Goal: Task Accomplishment & Management: Manage account settings

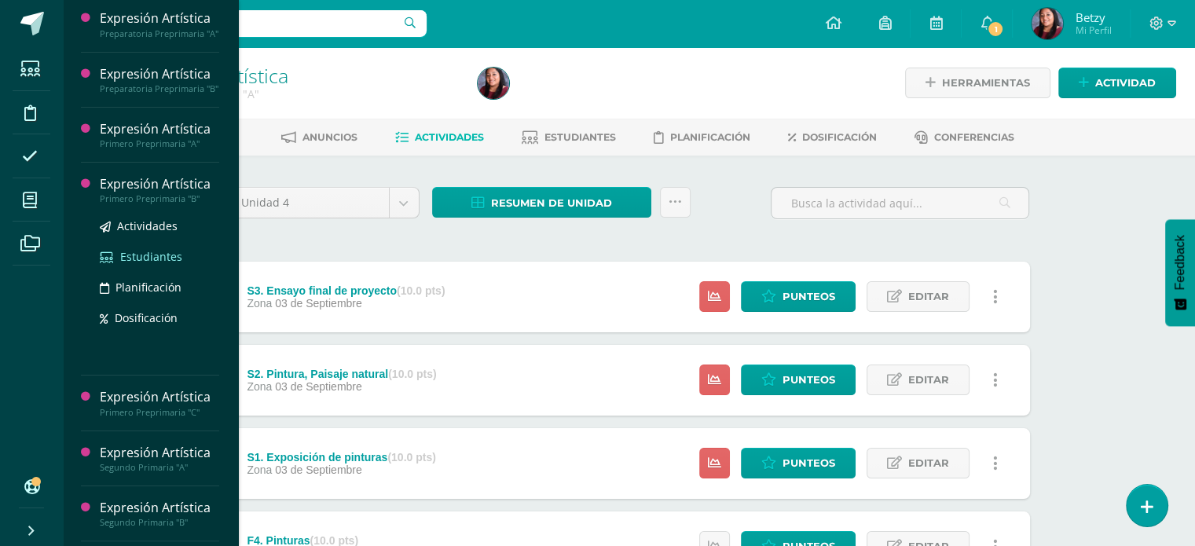
scroll to position [220, 0]
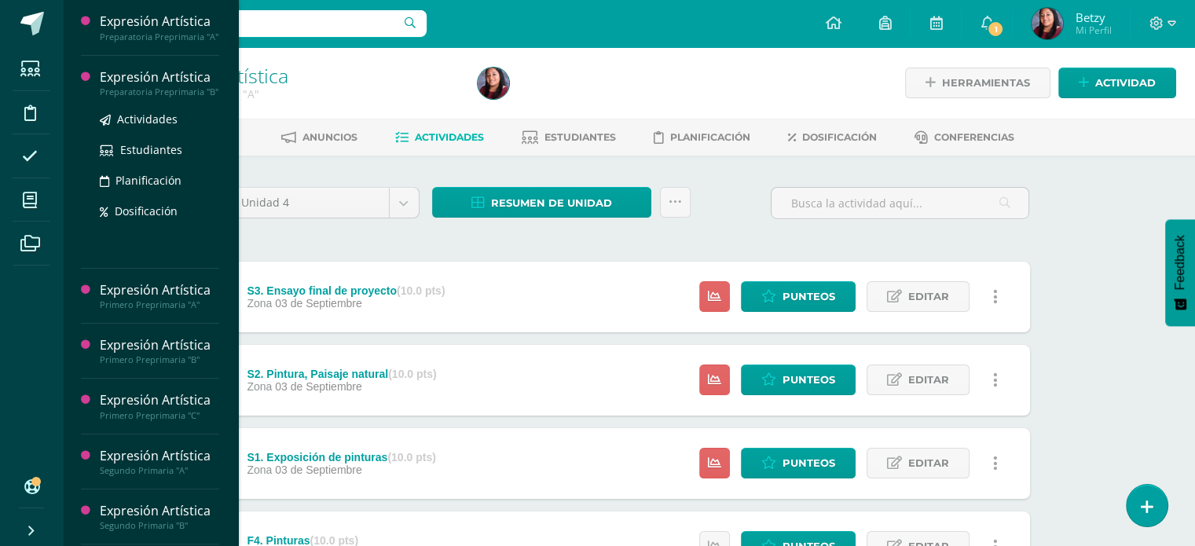
click at [149, 82] on div "Expresión Artística" at bounding box center [159, 77] width 119 height 18
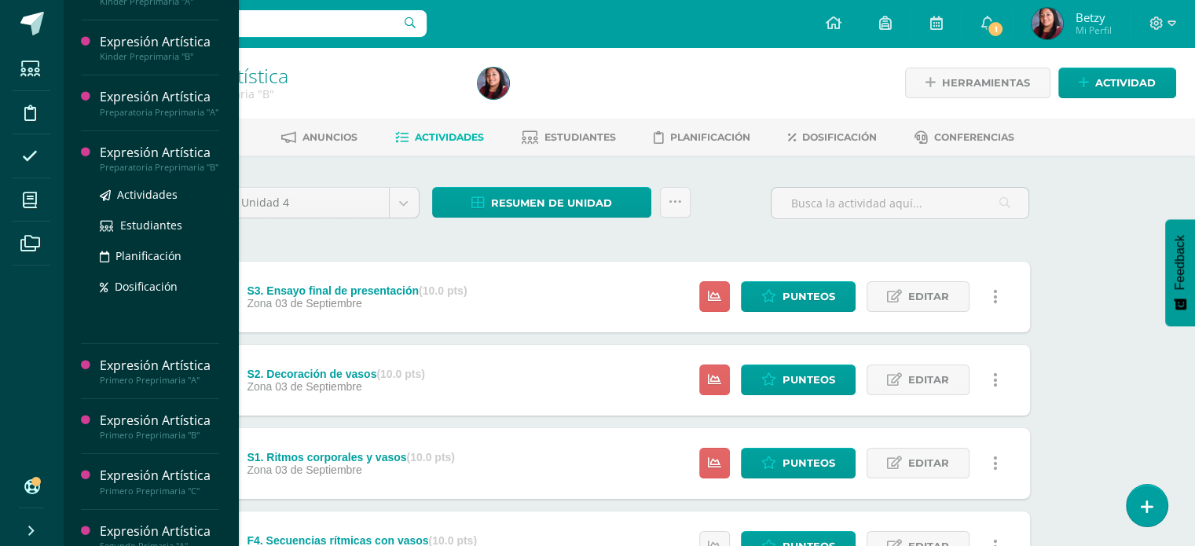
scroll to position [148, 0]
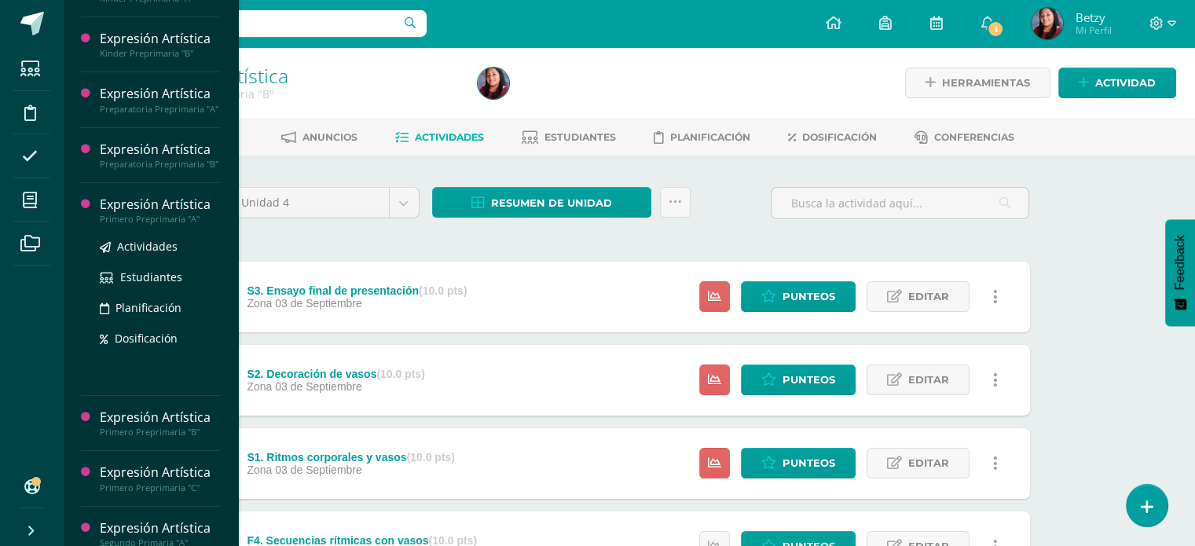
click at [170, 214] on div "Expresión Artística" at bounding box center [159, 205] width 119 height 18
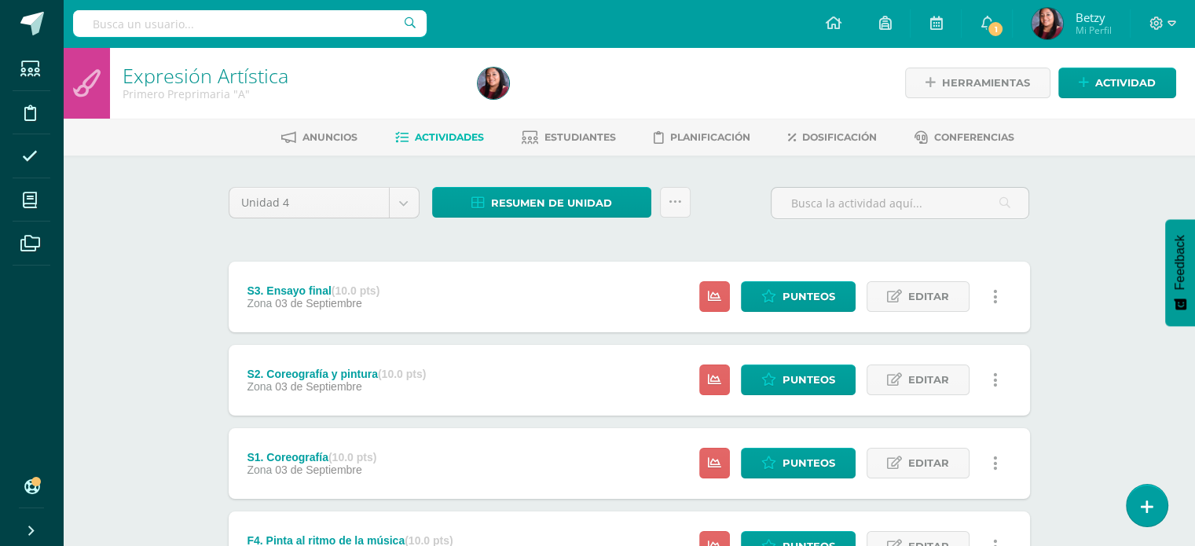
scroll to position [390, 0]
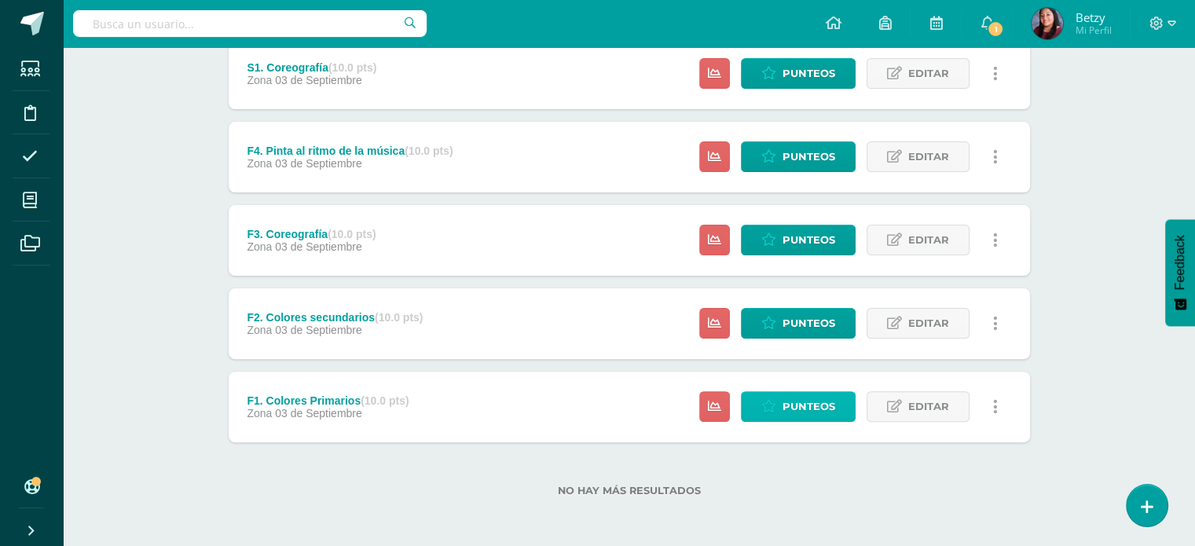
click at [808, 392] on span "Punteos" at bounding box center [809, 406] width 53 height 29
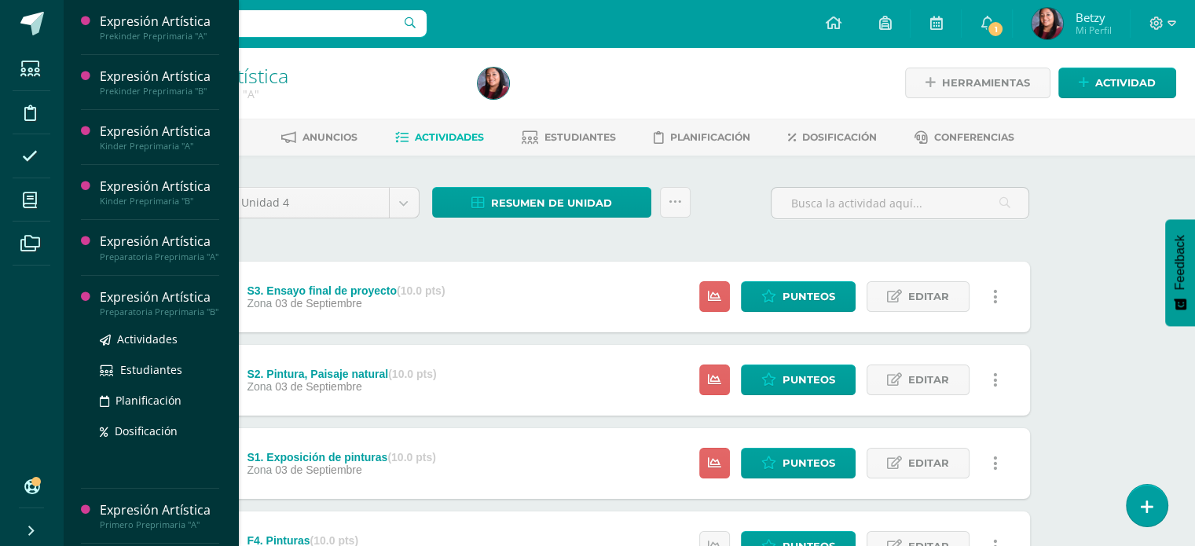
click at [149, 300] on div "Expresión Artística" at bounding box center [159, 297] width 119 height 18
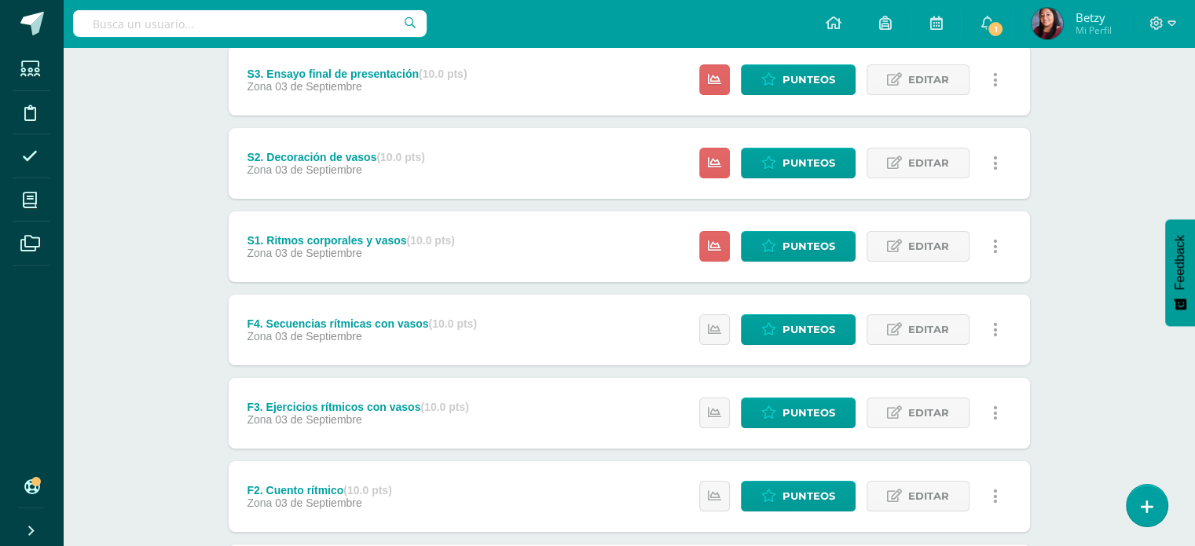
scroll to position [207, 0]
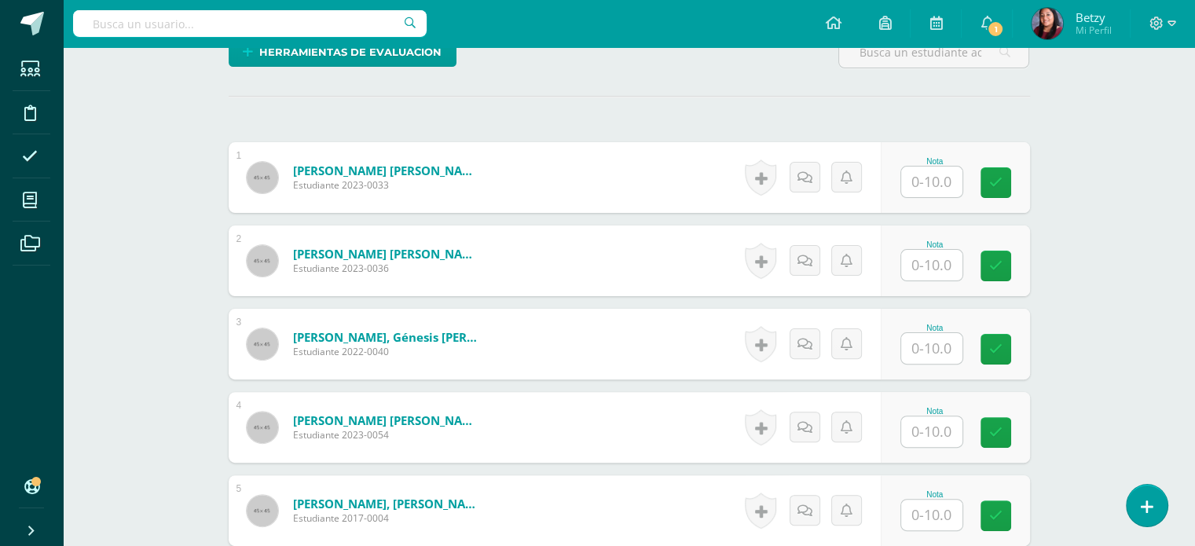
scroll to position [405, 0]
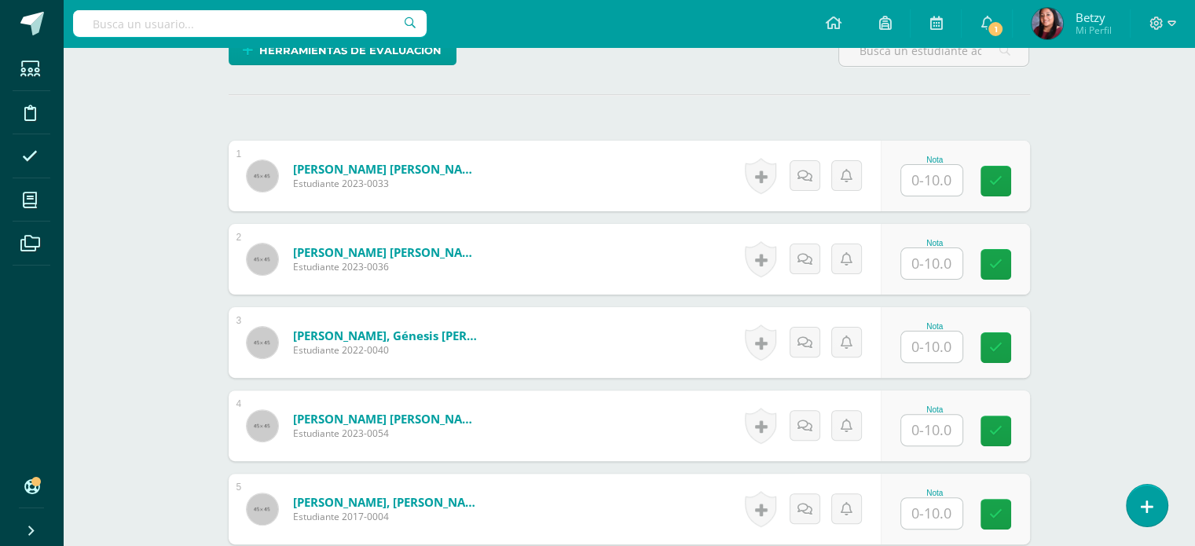
click at [935, 186] on input "text" at bounding box center [931, 180] width 61 height 31
click at [935, 186] on input "10" at bounding box center [940, 180] width 63 height 31
type input "10"
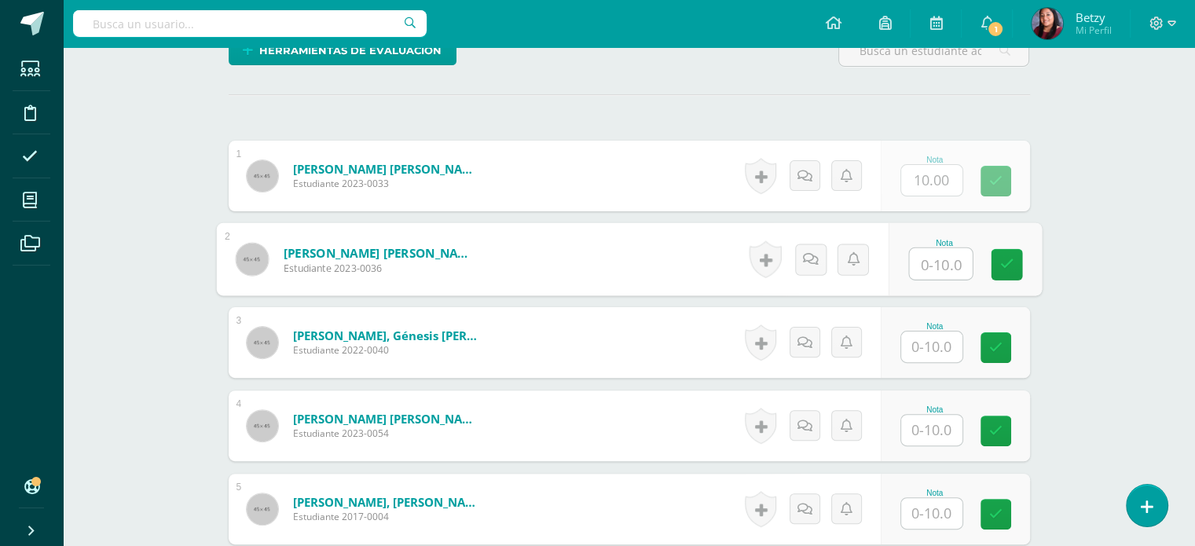
paste input "10"
type input "10"
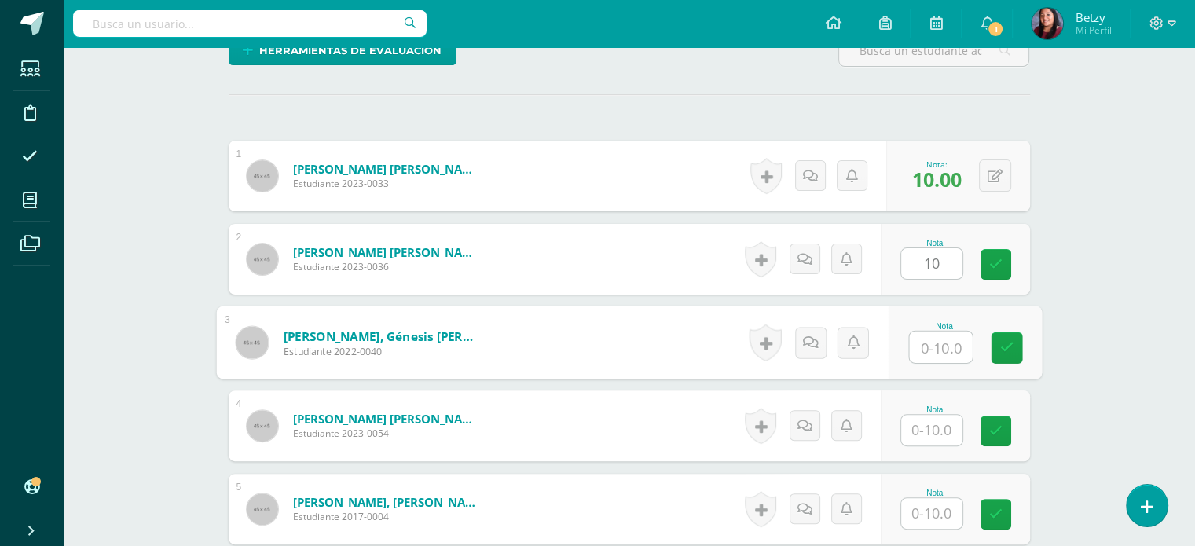
paste input "10"
type input "10"
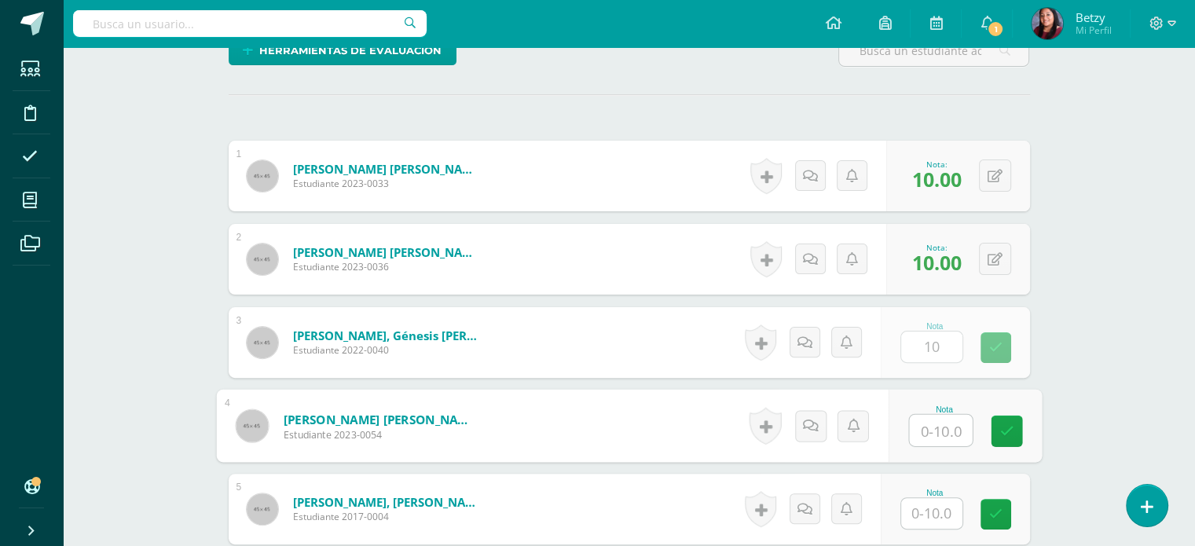
paste input "10"
type input "10"
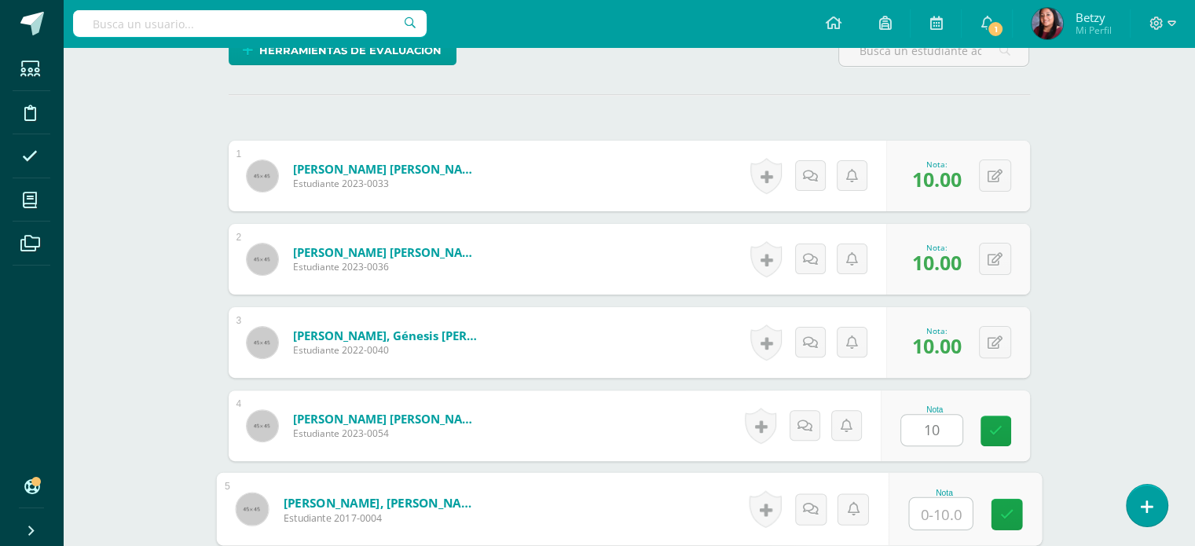
paste input "10"
type input "10"
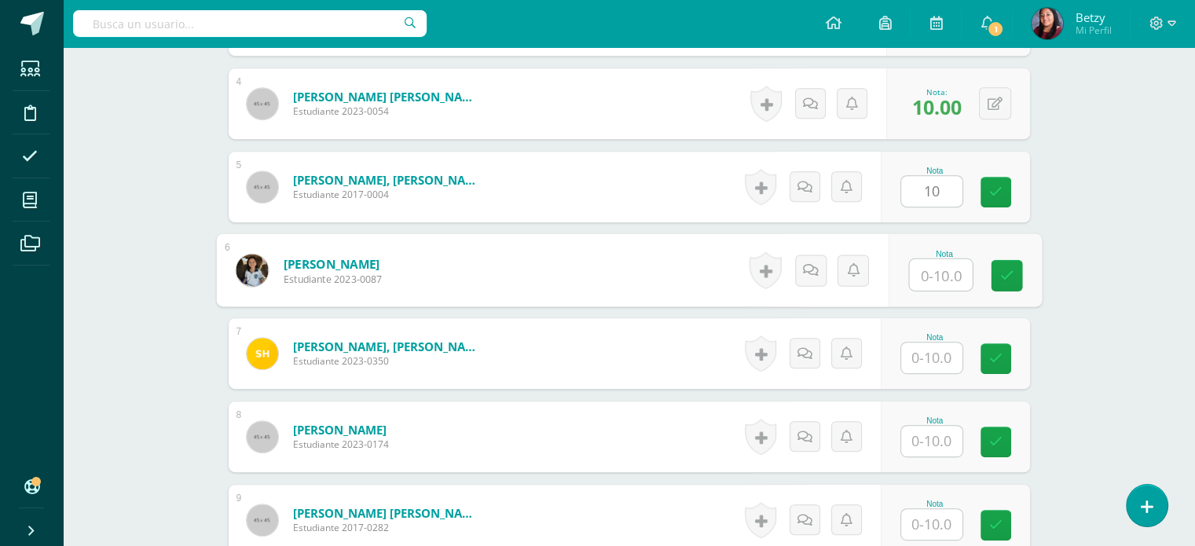
paste input "10"
type input "10"
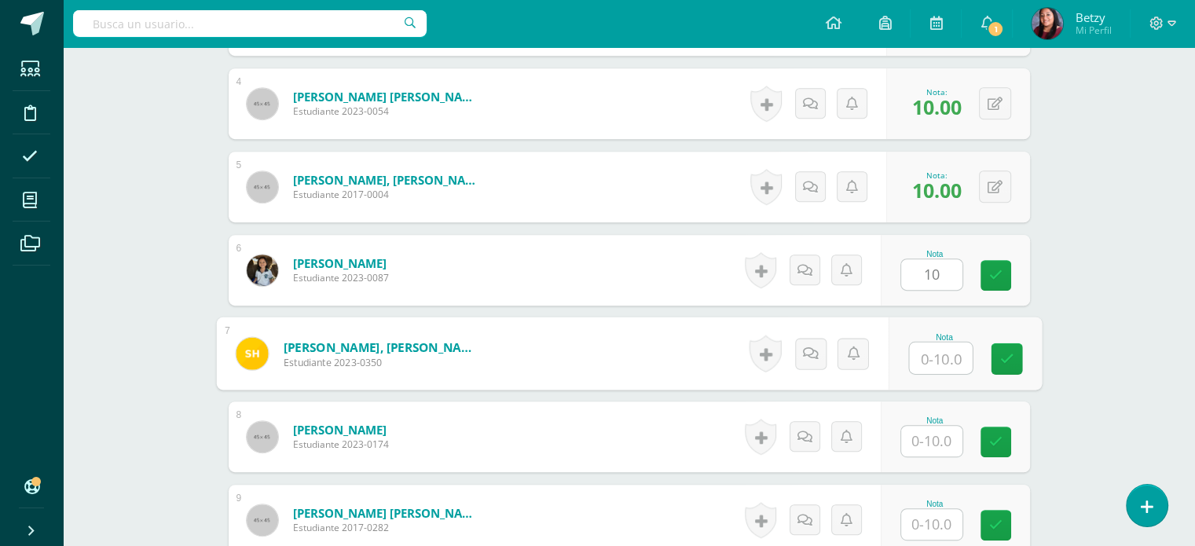
paste input "10"
type input "10"
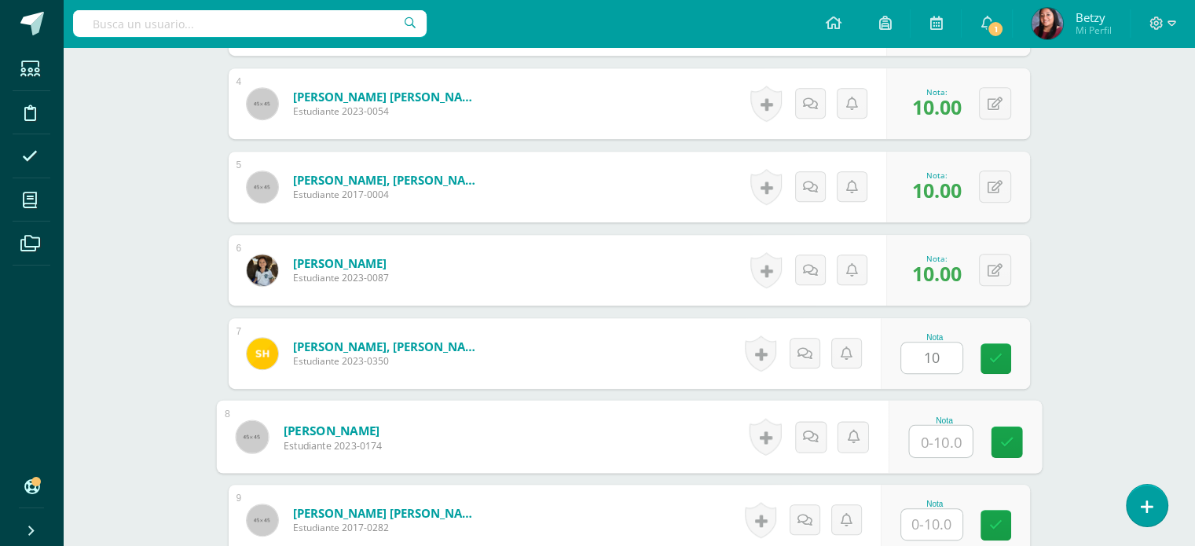
paste input "10"
type input "10"
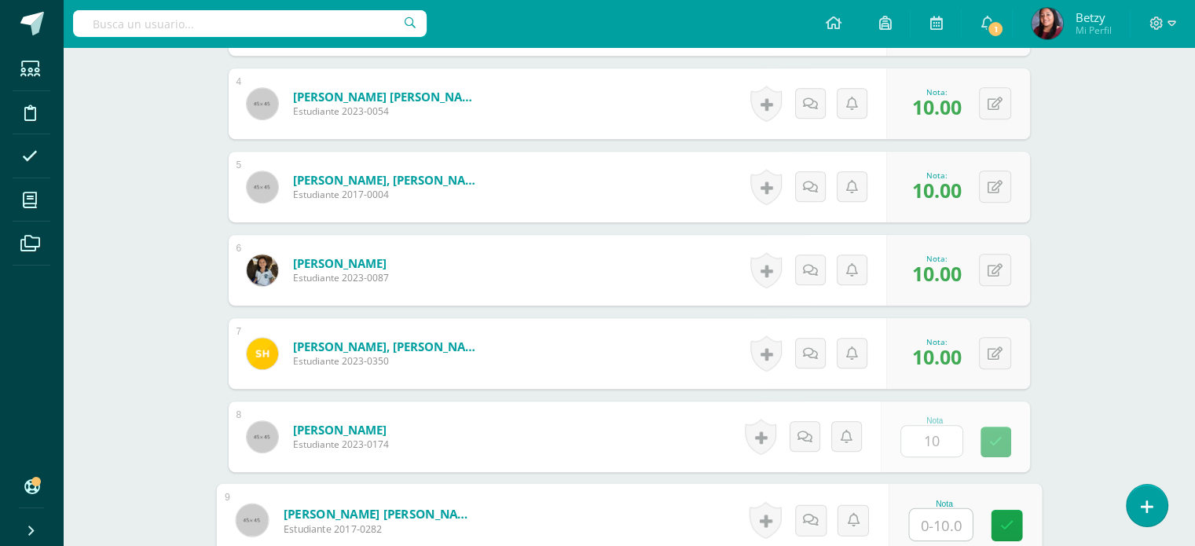
paste input "10"
type input "10"
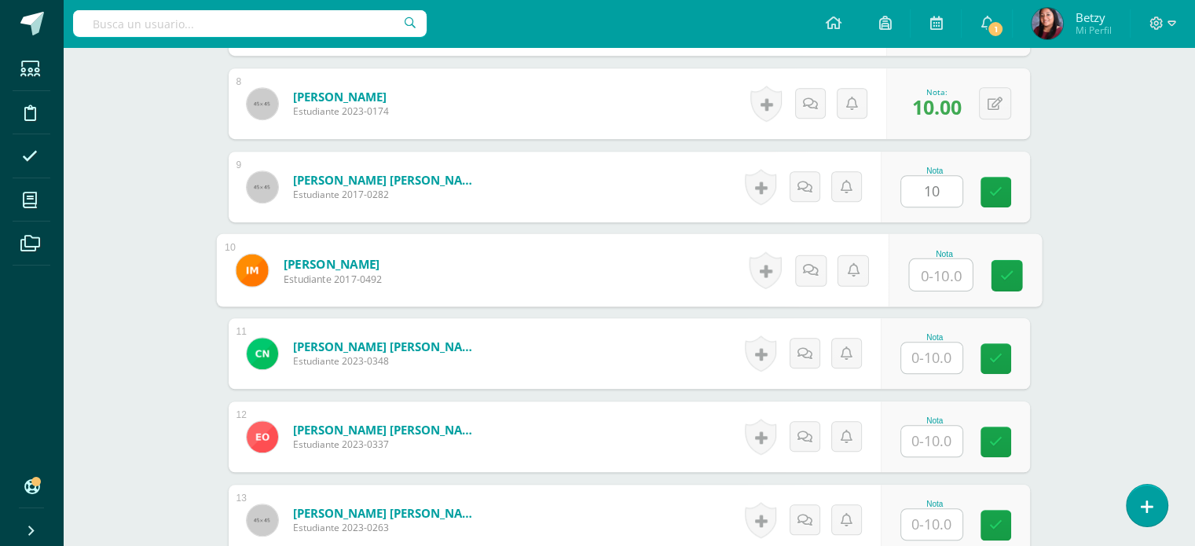
paste input "10"
type input "10"
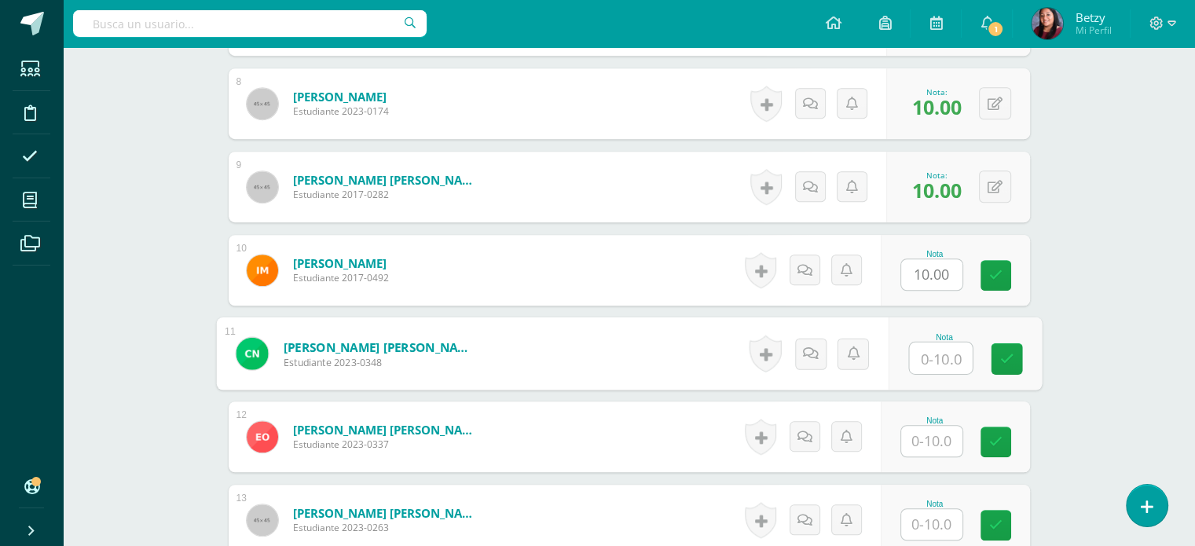
paste input "10"
type input "10"
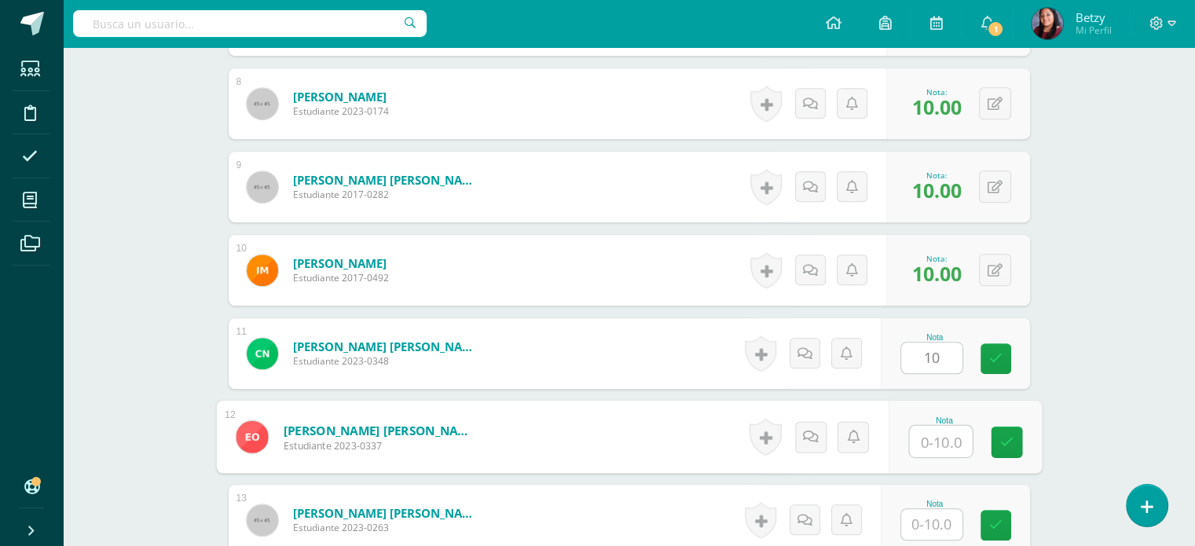
paste input "10"
type input "10"
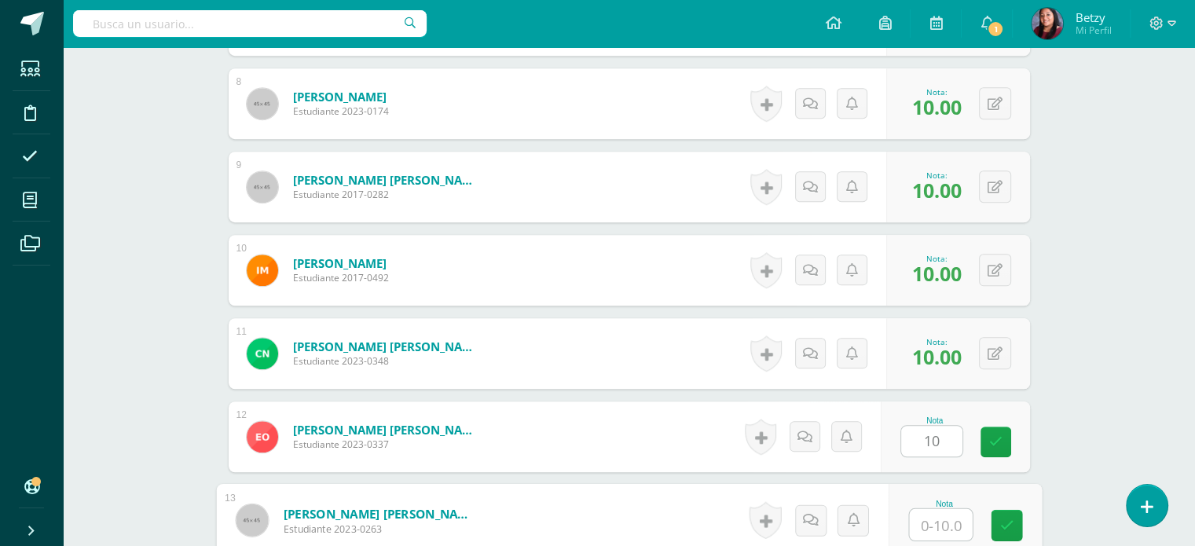
paste input "10"
type input "10"
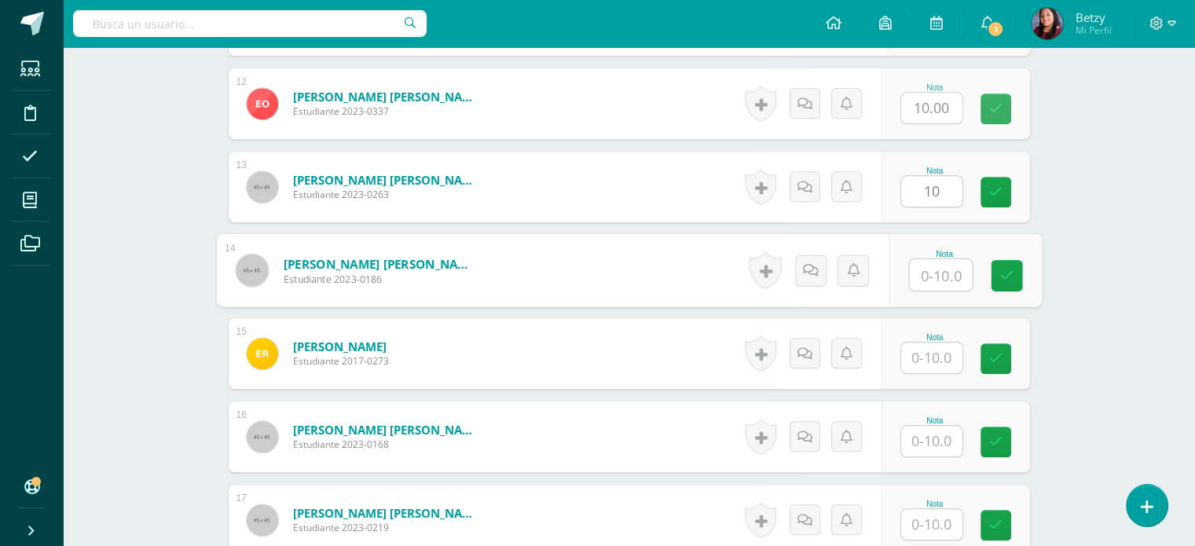
paste input "10"
type input "10"
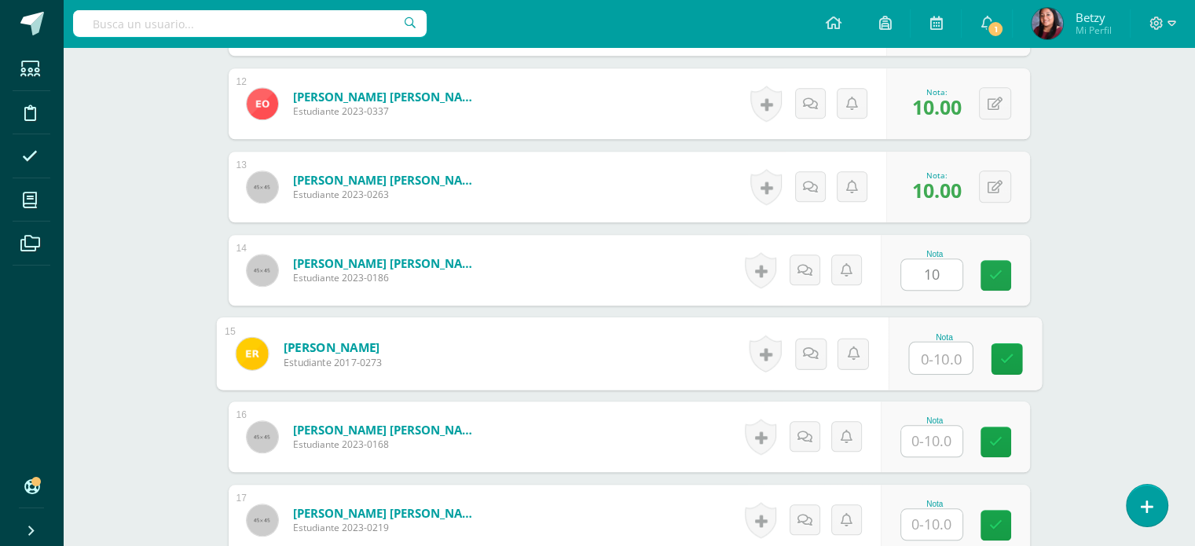
paste input "10"
type input "10"
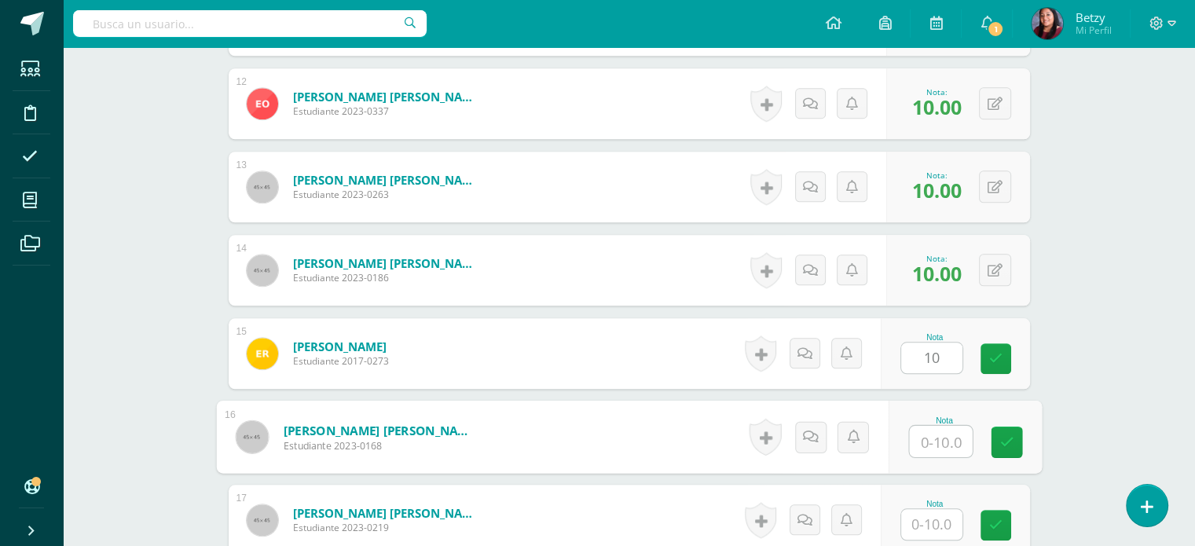
paste input "10"
type input "10"
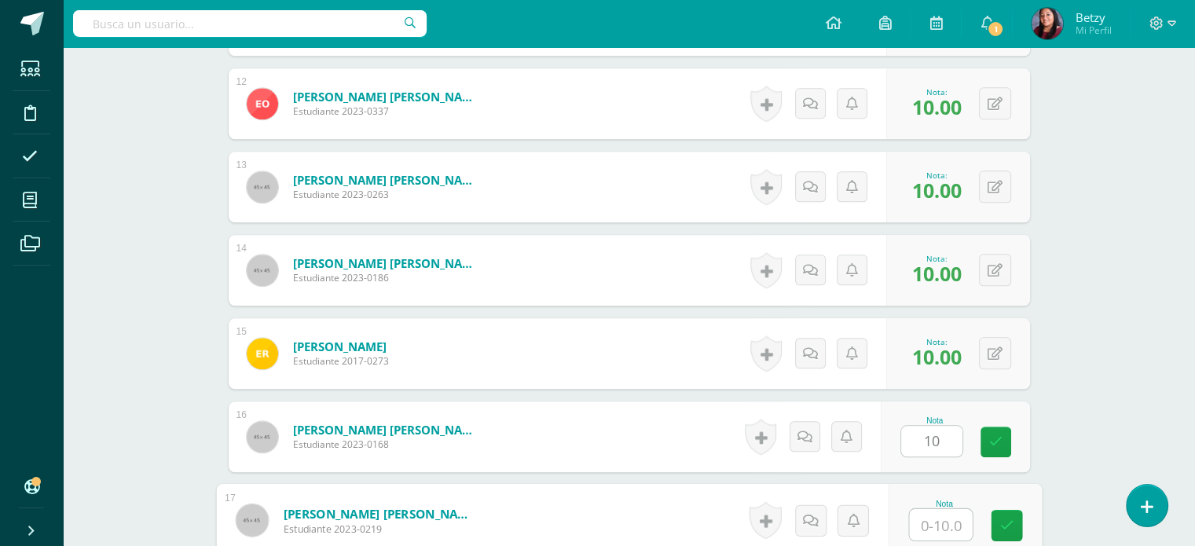
paste input "10"
type input "10"
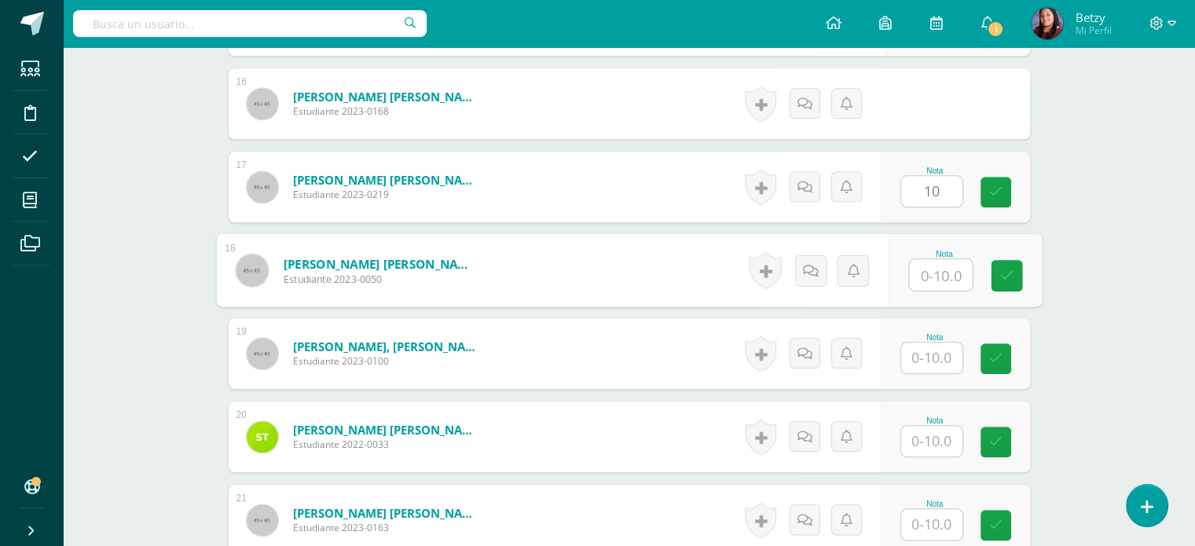
paste input "10"
type input "10"
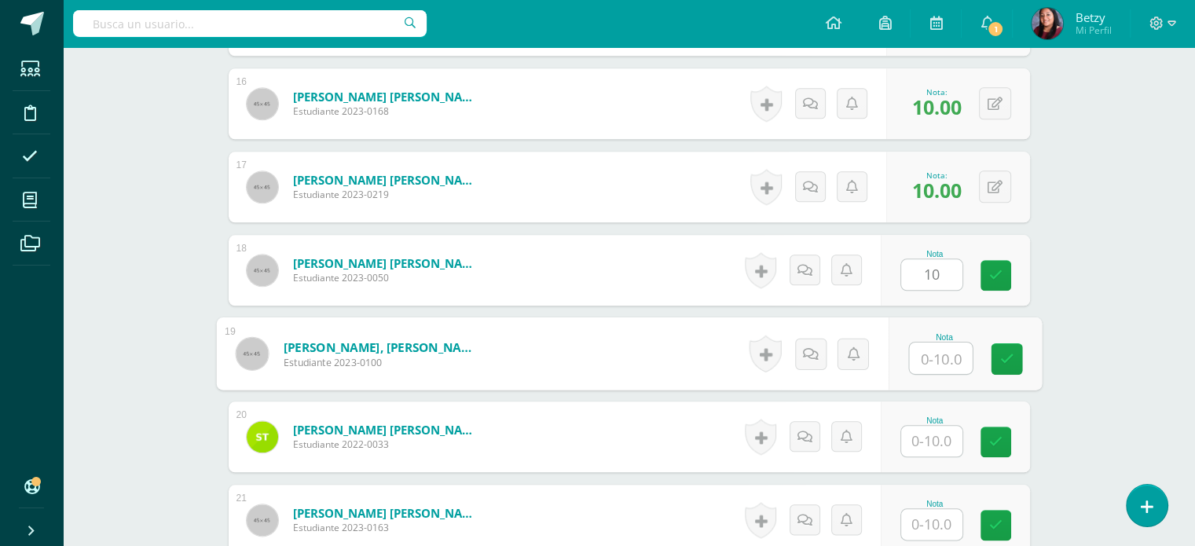
paste input "10"
type input "10"
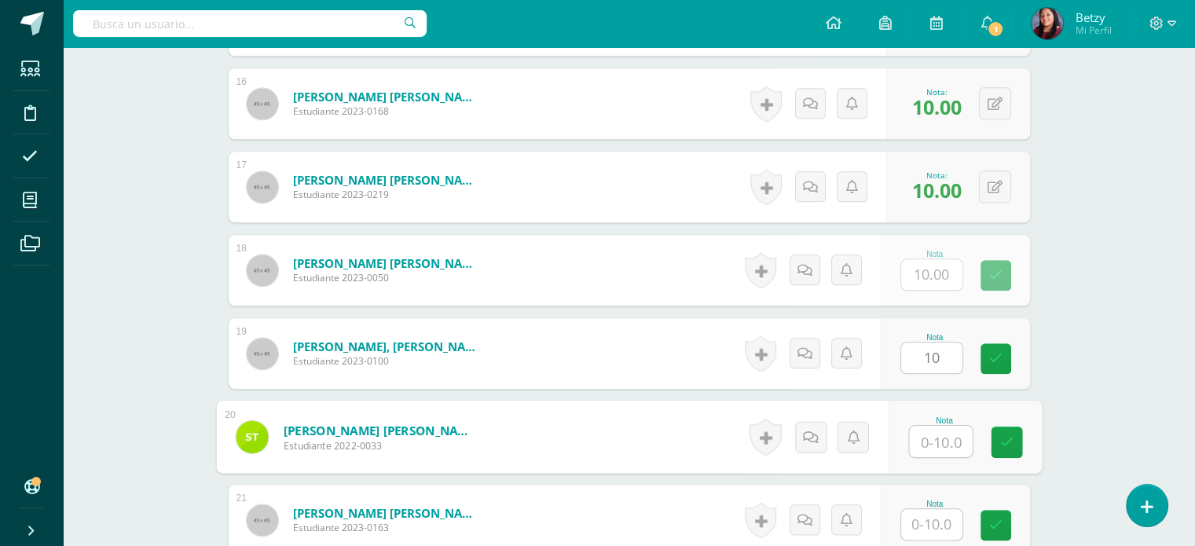
paste input "10"
type input "10"
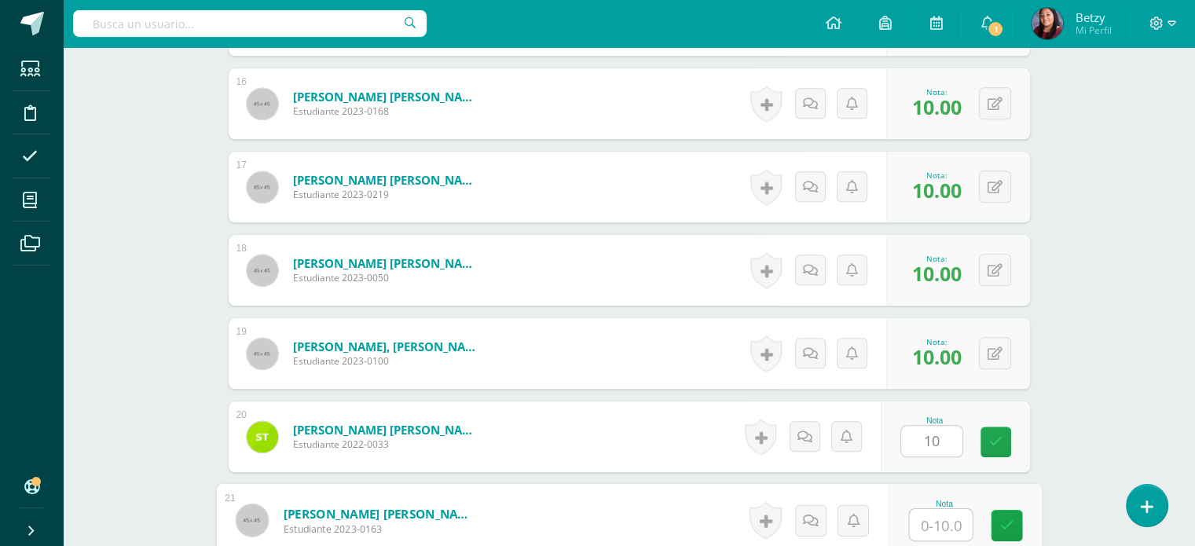
paste input "10"
type input "10"
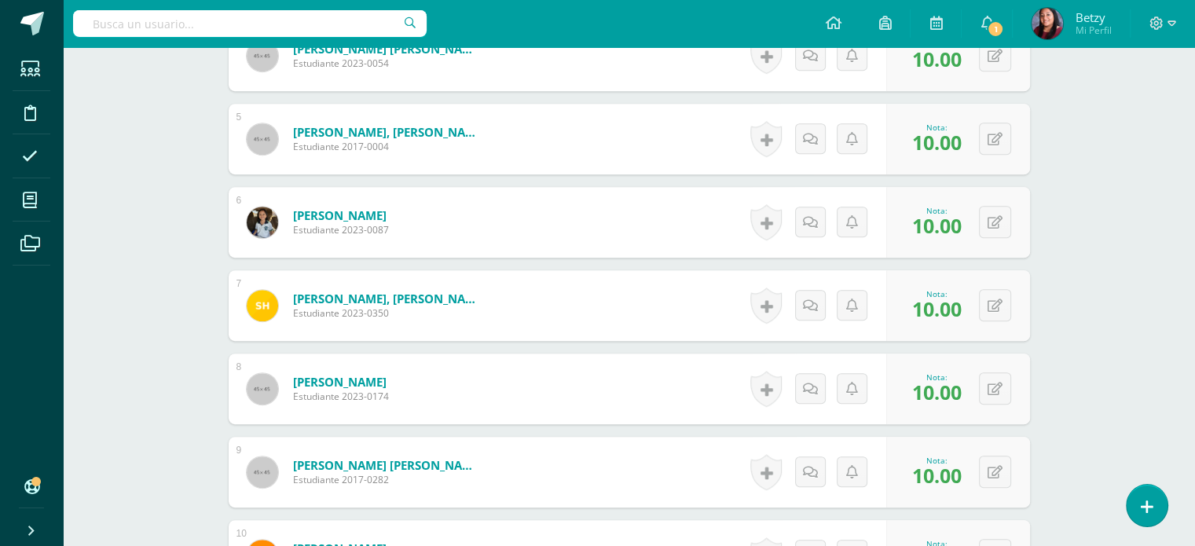
scroll to position [776, 0]
click at [987, 288] on div "0 Logros Logros obtenidos Aún no hay logros agregados Nota: 10.00" at bounding box center [968, 305] width 148 height 73
click at [999, 299] on icon at bounding box center [1006, 304] width 16 height 13
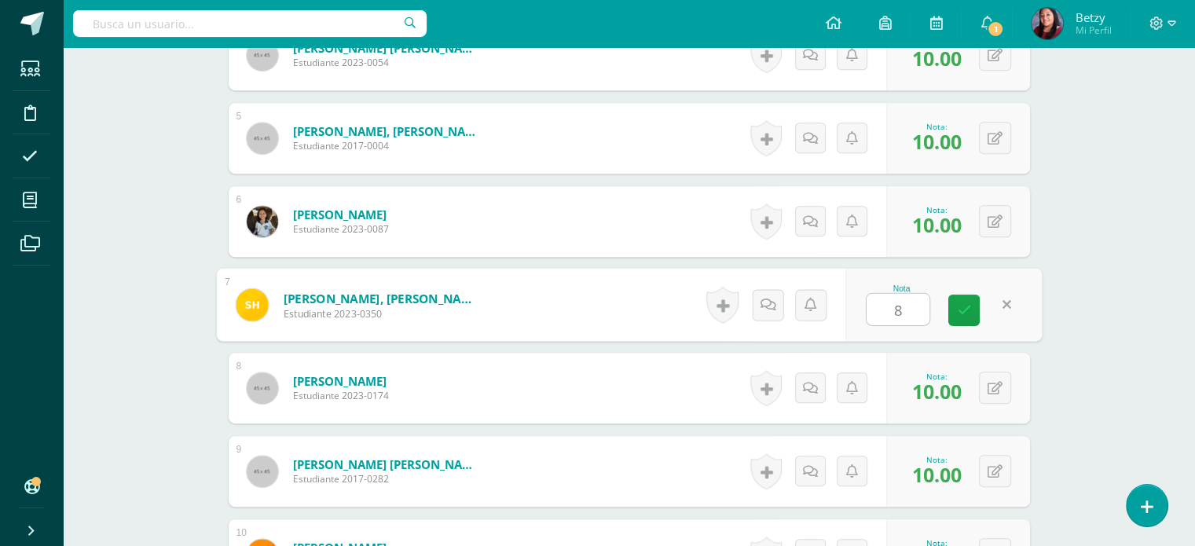
scroll to position [839, 0]
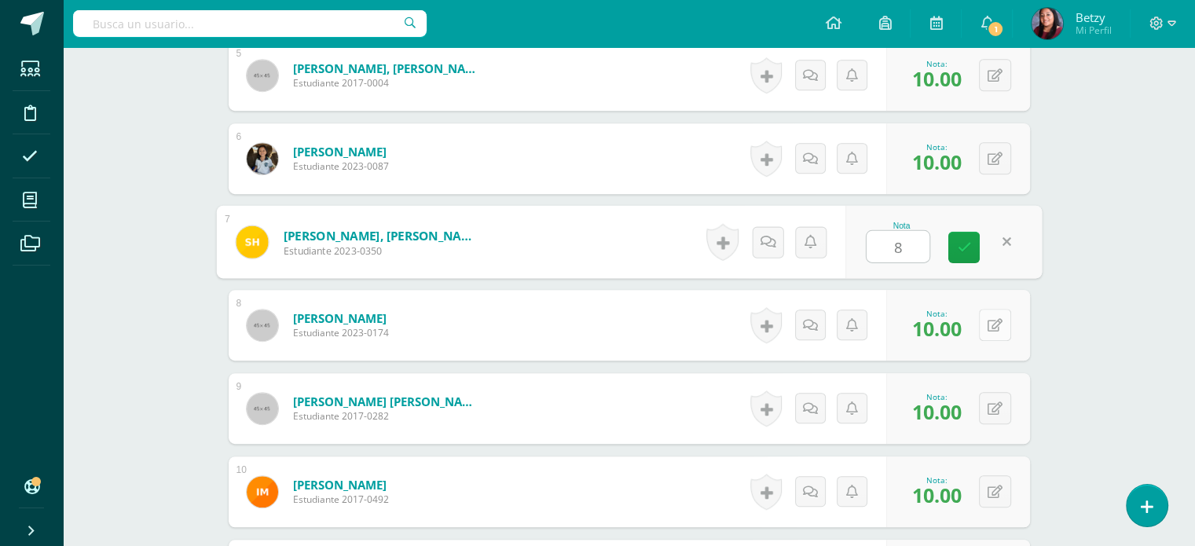
type input "8"
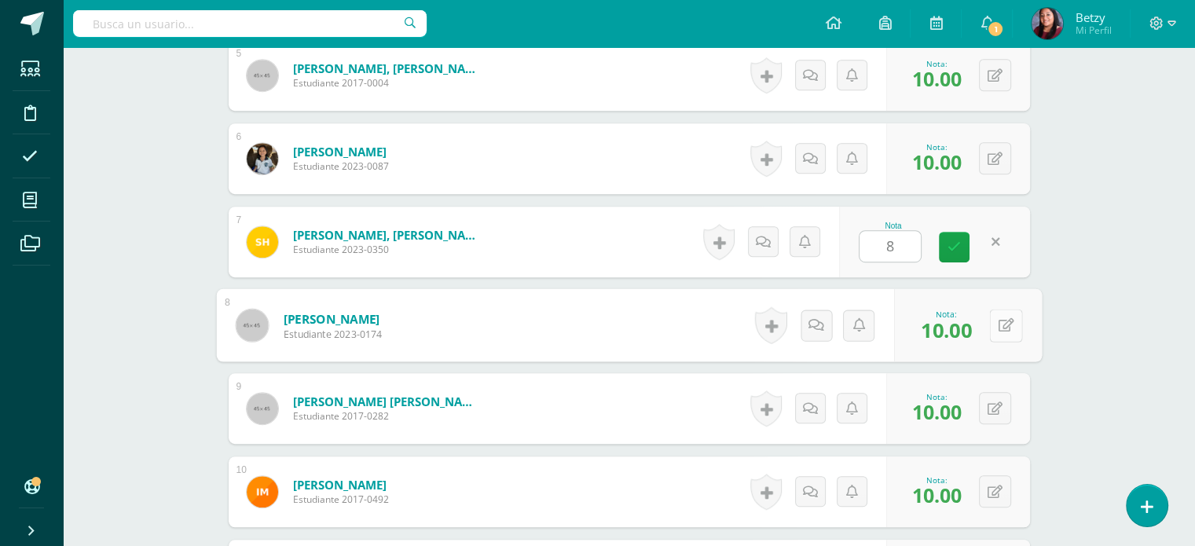
click at [986, 332] on div "0 Logros Logros obtenidos Aún no hay logros agregados Nota: 10.00" at bounding box center [968, 325] width 148 height 73
click at [1007, 324] on icon at bounding box center [1006, 324] width 16 height 13
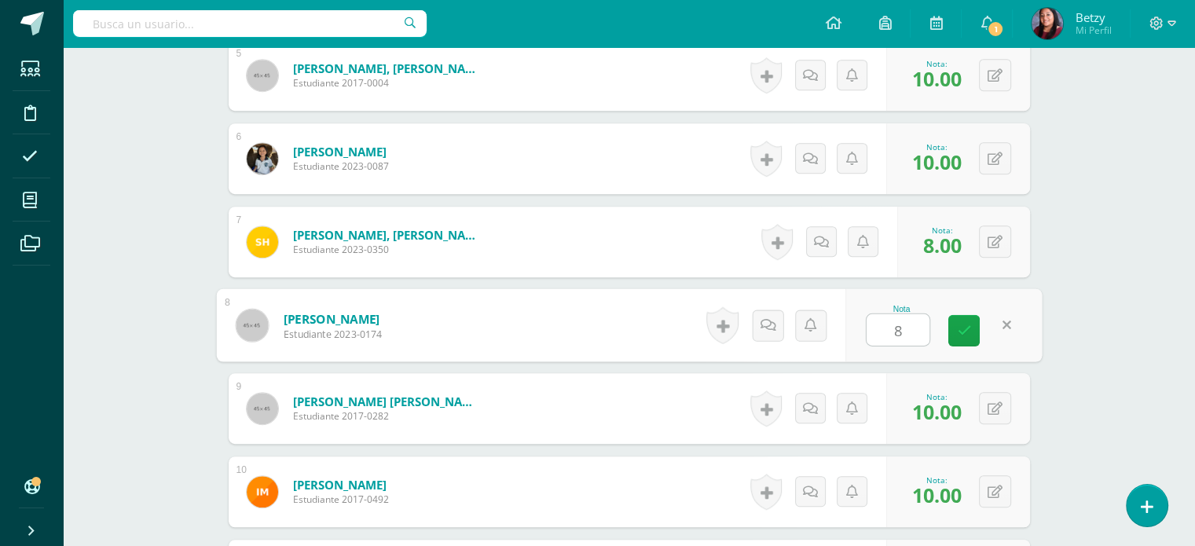
type input "8"
click at [1078, 397] on div "Expresión Artística Primero Preprimaria "A" Herramientas Detalle de asistencias…" at bounding box center [629, 415] width 1132 height 2415
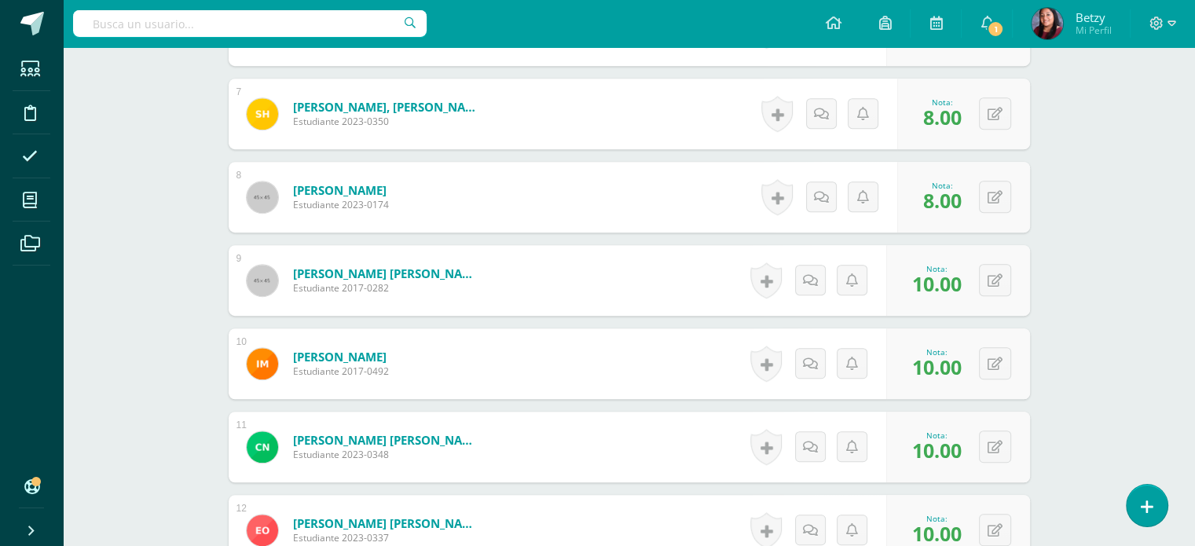
scroll to position [968, 0]
click at [991, 273] on button at bounding box center [1005, 279] width 33 height 33
type input "9"
click at [1071, 216] on div "Expresión Artística Primero Preprimaria "A" Herramientas Detalle de asistencias…" at bounding box center [629, 286] width 1132 height 2415
